Goal: Task Accomplishment & Management: Use online tool/utility

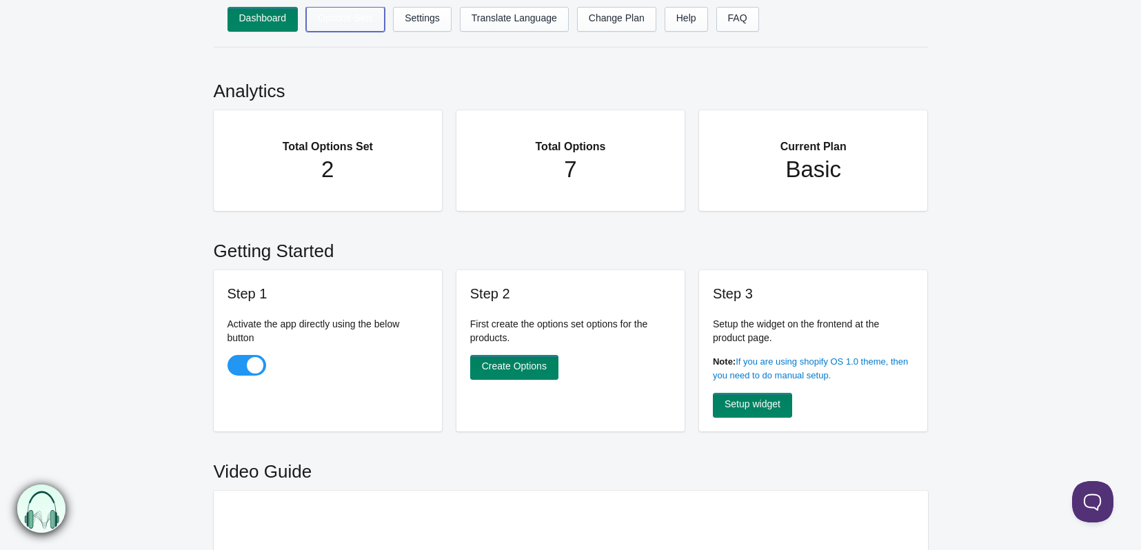
click at [347, 26] on link "Options Sets" at bounding box center [345, 19] width 79 height 25
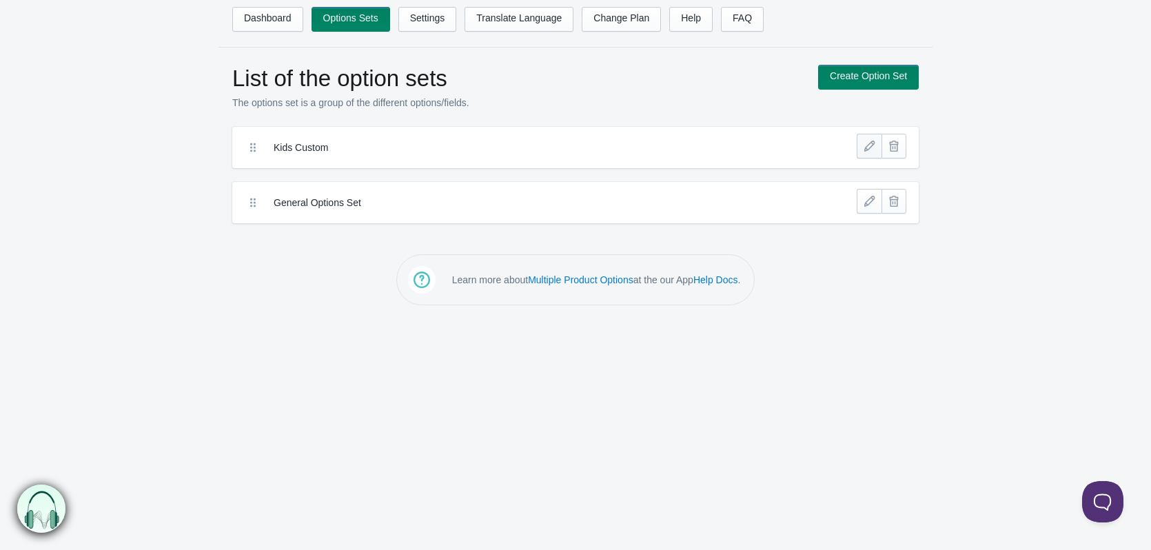
click at [860, 145] on link at bounding box center [869, 146] width 25 height 25
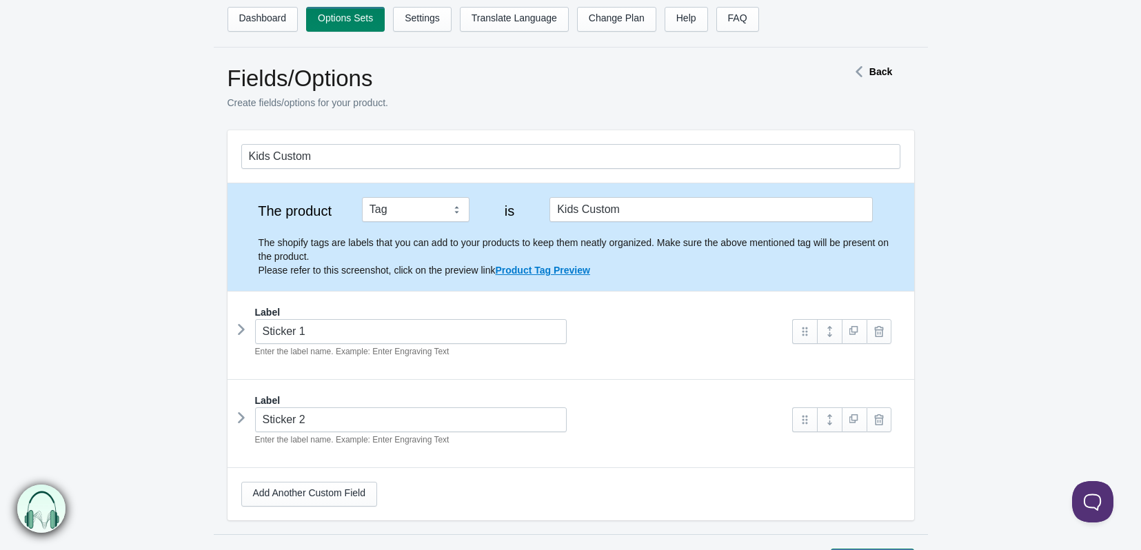
click at [867, 74] on icon at bounding box center [859, 71] width 21 height 7
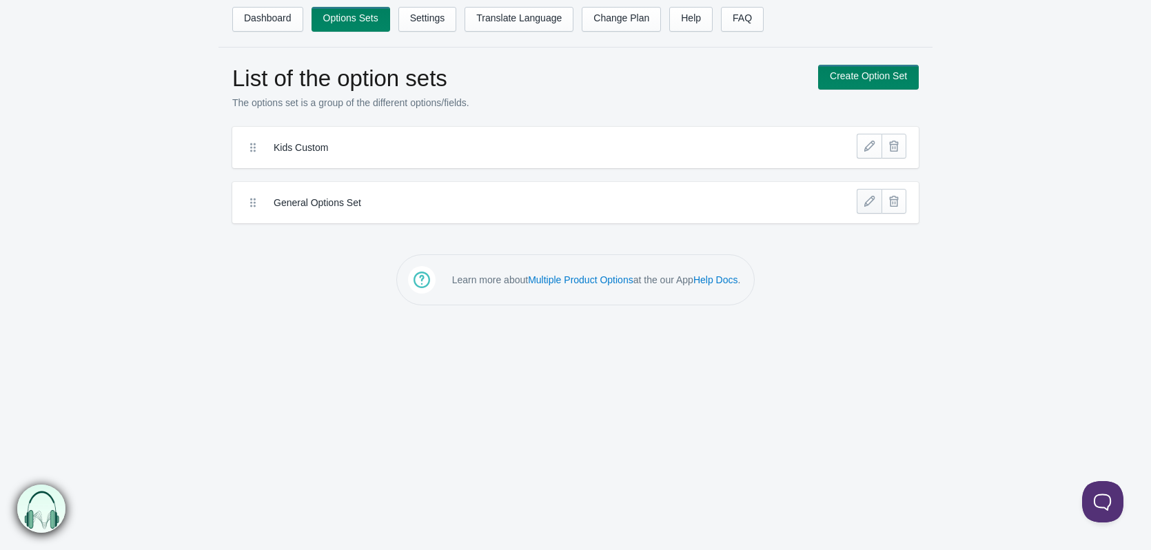
click at [871, 204] on link at bounding box center [869, 201] width 25 height 25
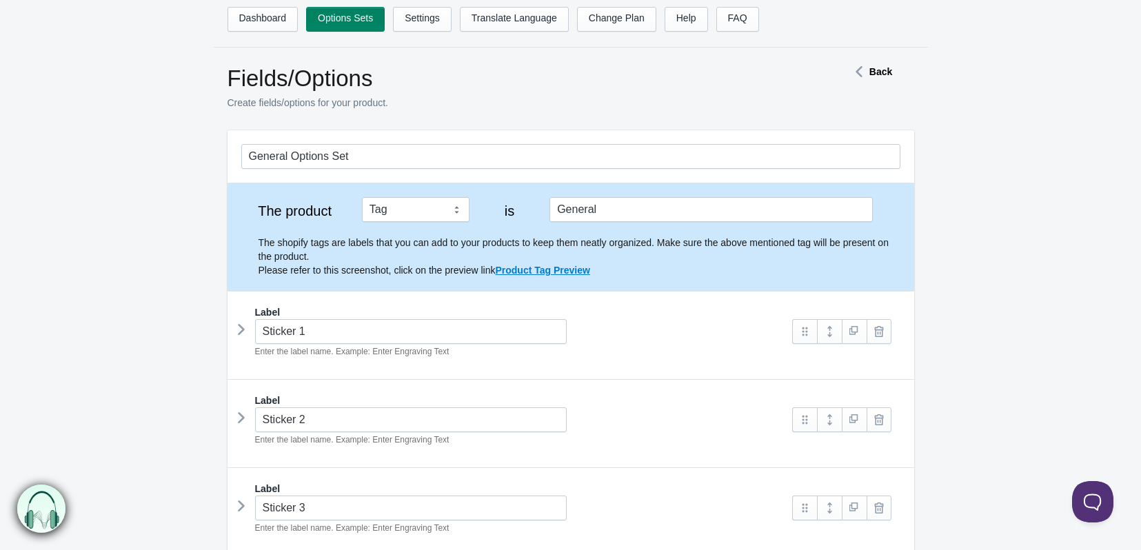
click at [866, 78] on div "Back" at bounding box center [870, 72] width 114 height 14
click at [879, 72] on strong "Back" at bounding box center [880, 71] width 23 height 11
